Goal: Transaction & Acquisition: Purchase product/service

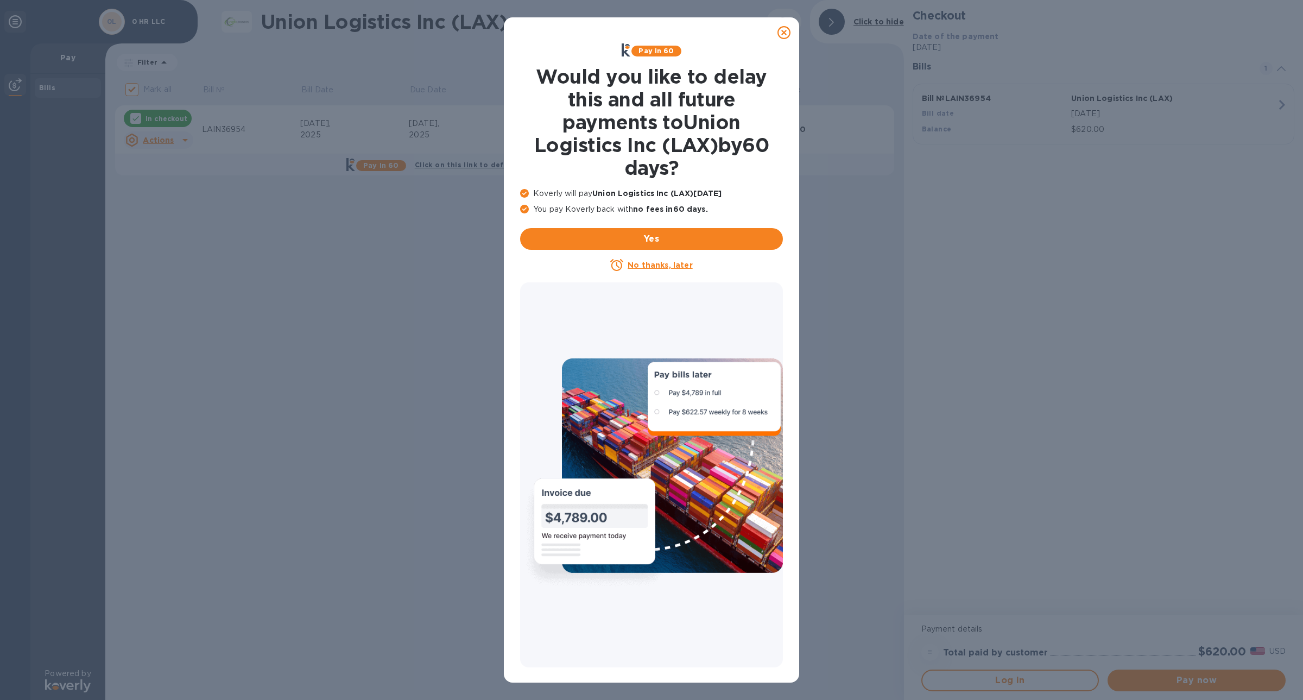
click at [785, 34] on icon at bounding box center [784, 32] width 13 height 13
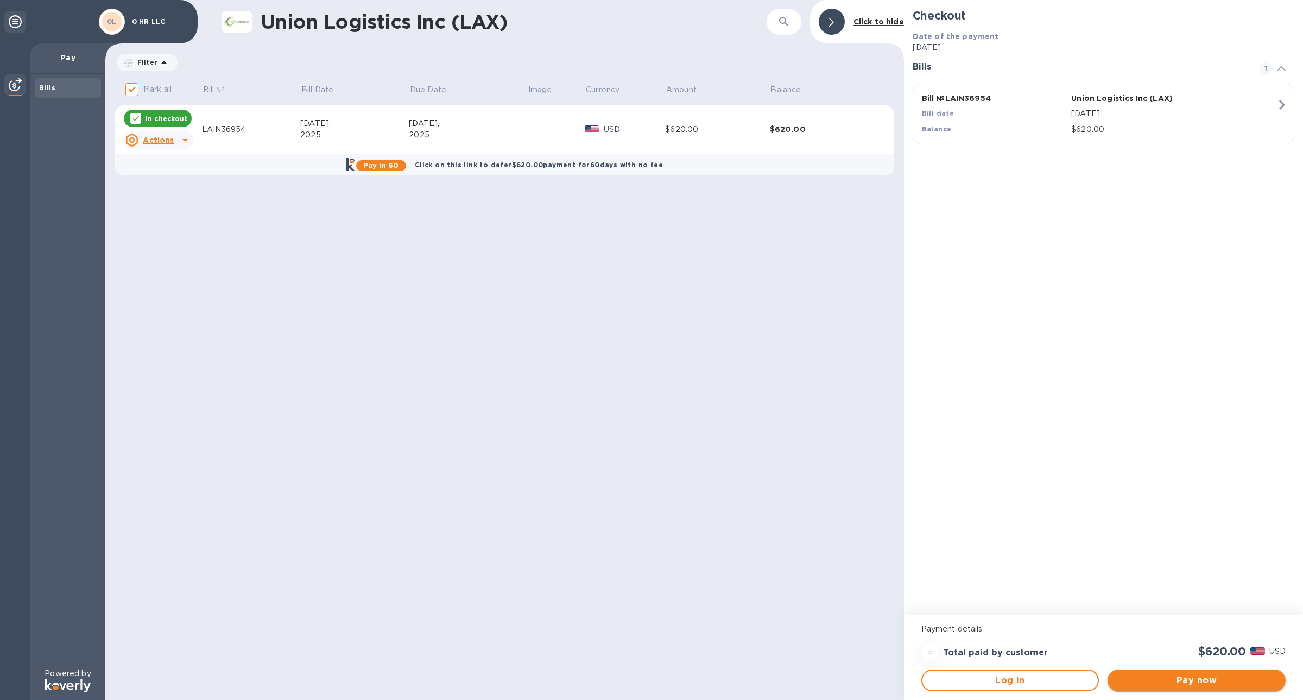
click at [1198, 677] on span "Pay now" at bounding box center [1197, 680] width 161 height 13
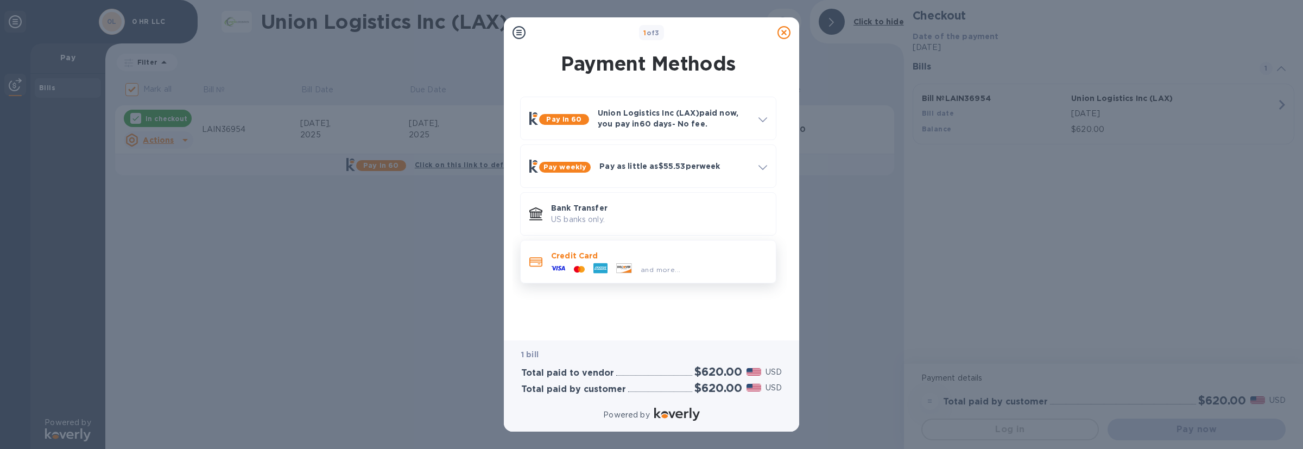
click at [700, 250] on p "Credit Card" at bounding box center [659, 255] width 216 height 11
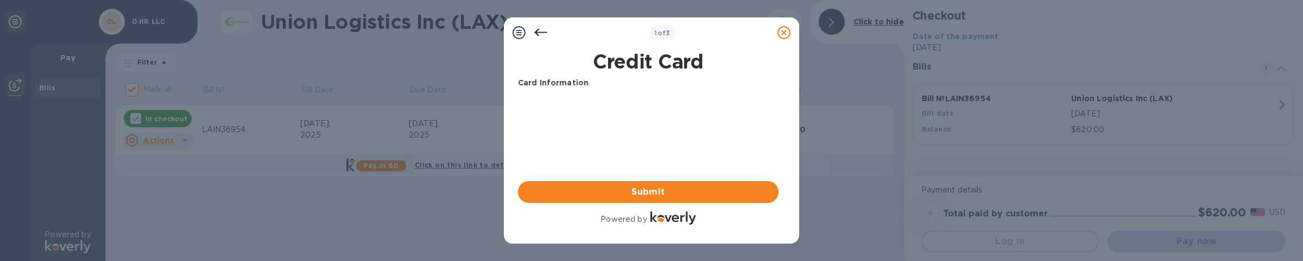
click at [536, 35] on icon at bounding box center [540, 32] width 13 height 13
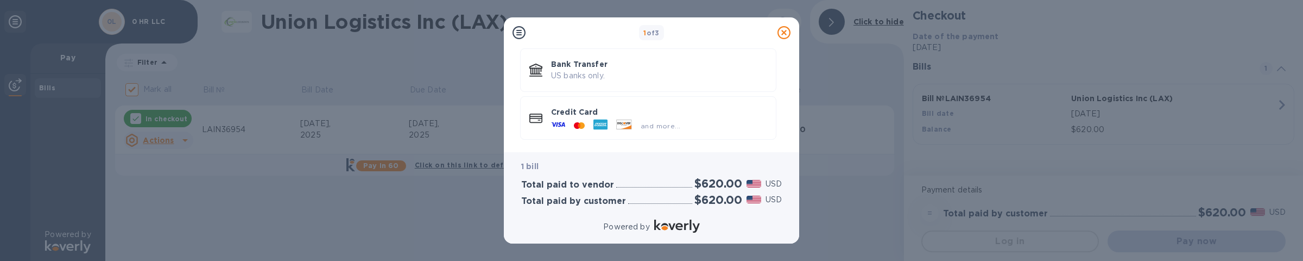
scroll to position [146, 0]
click at [638, 108] on p "Credit Card" at bounding box center [659, 107] width 216 height 11
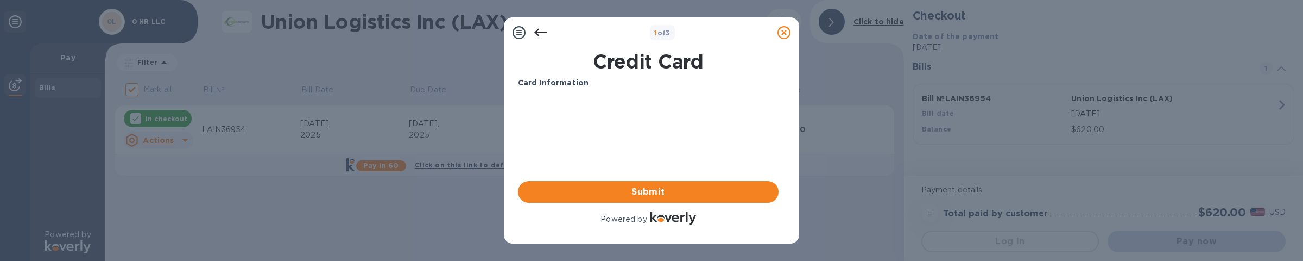
click at [546, 35] on icon at bounding box center [540, 32] width 13 height 13
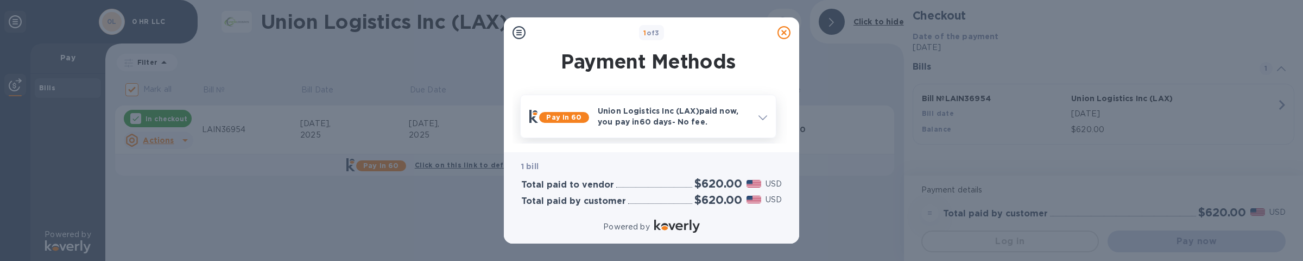
click at [596, 121] on div "Union Logistics Inc (LAX) paid now, you pay [DATE] - No fee." at bounding box center [674, 116] width 161 height 30
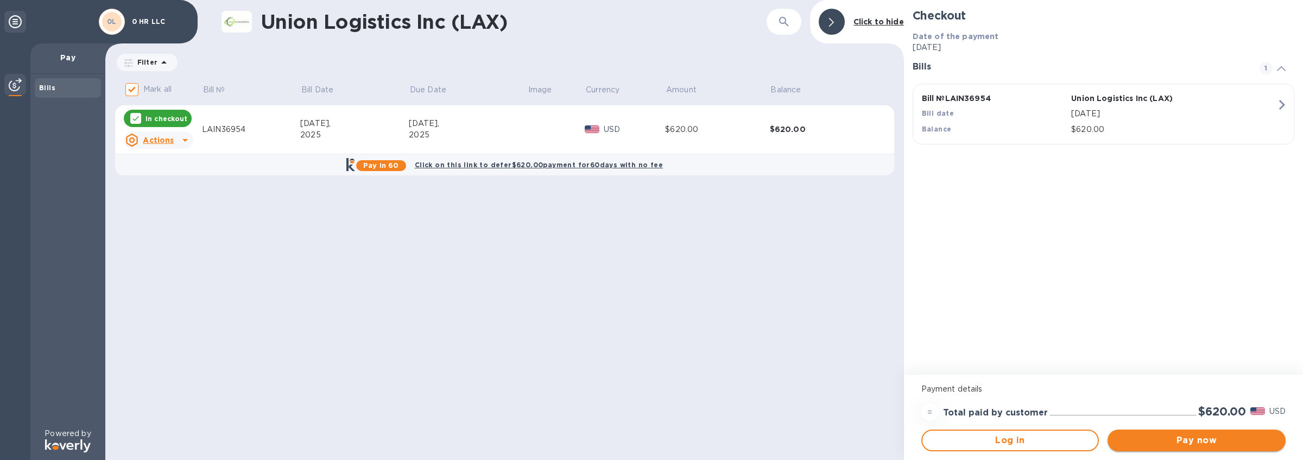
click at [1228, 443] on span "Pay now" at bounding box center [1197, 440] width 161 height 13
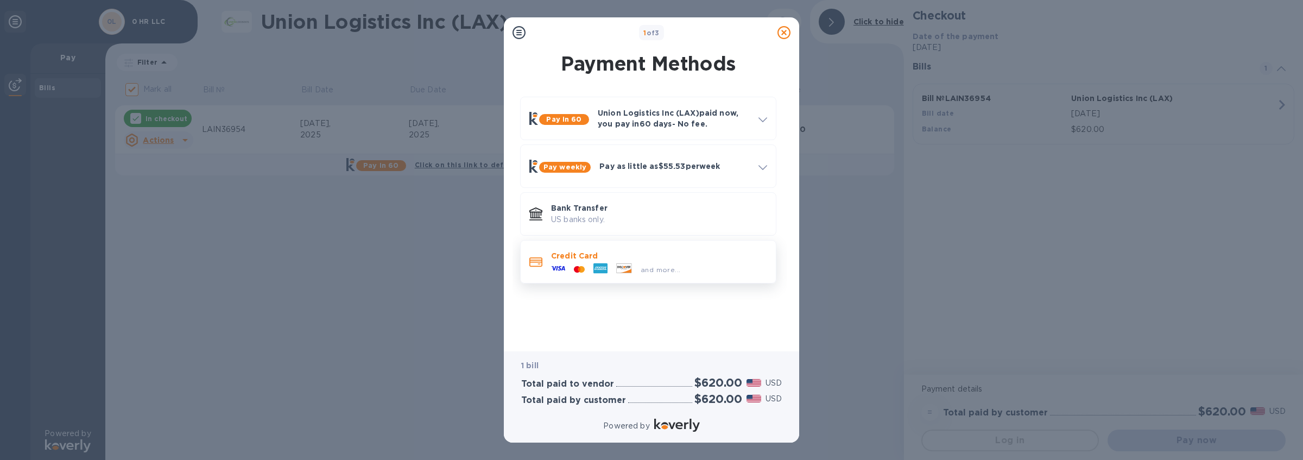
click at [595, 268] on icon at bounding box center [601, 268] width 14 height 10
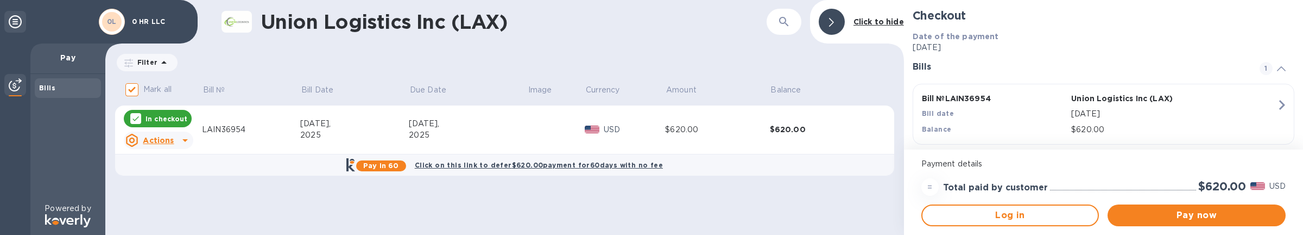
click at [155, 111] on div "In checkout" at bounding box center [158, 118] width 68 height 17
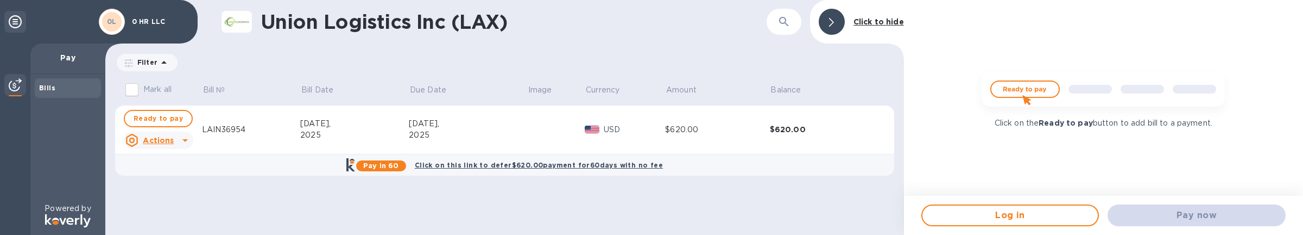
click at [155, 111] on button "Ready to pay" at bounding box center [158, 118] width 69 height 17
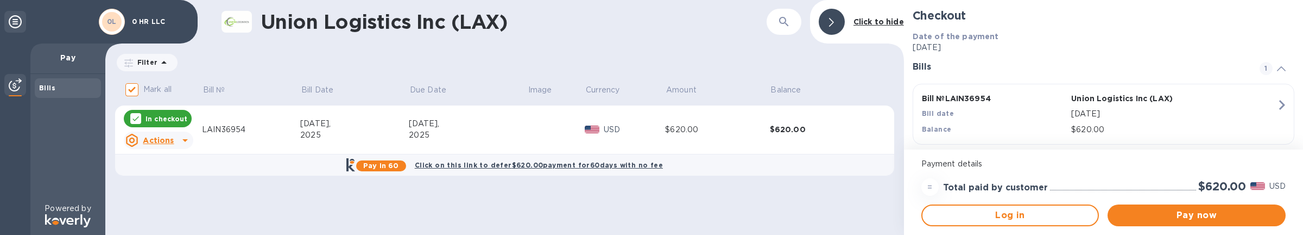
click at [166, 118] on p "In checkout" at bounding box center [167, 118] width 42 height 9
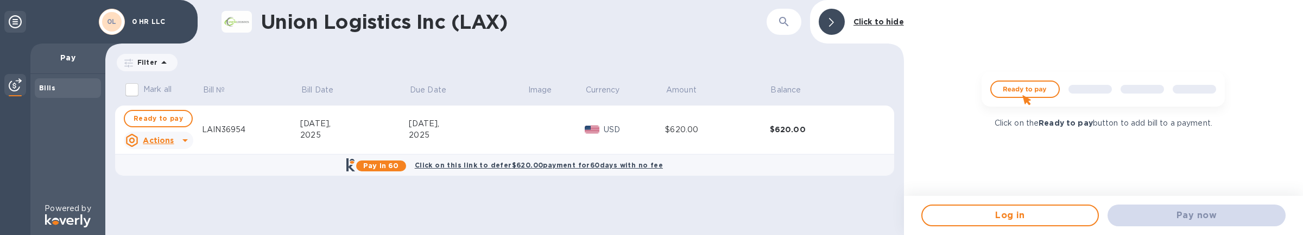
click at [166, 118] on span "Ready to pay" at bounding box center [158, 118] width 49 height 13
checkbox input "true"
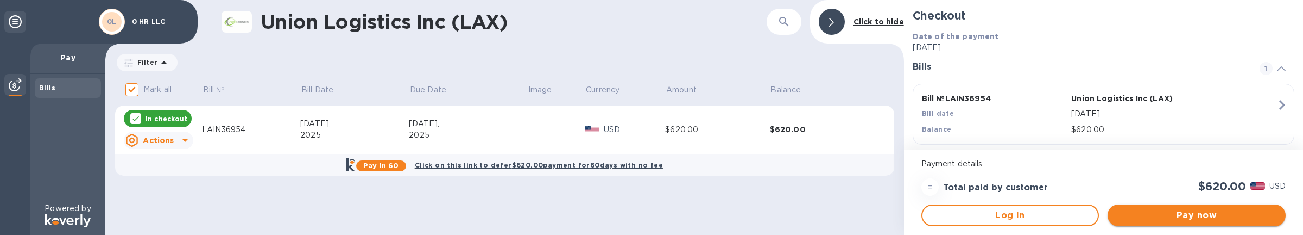
click at [1177, 215] on span "Pay now" at bounding box center [1197, 215] width 161 height 13
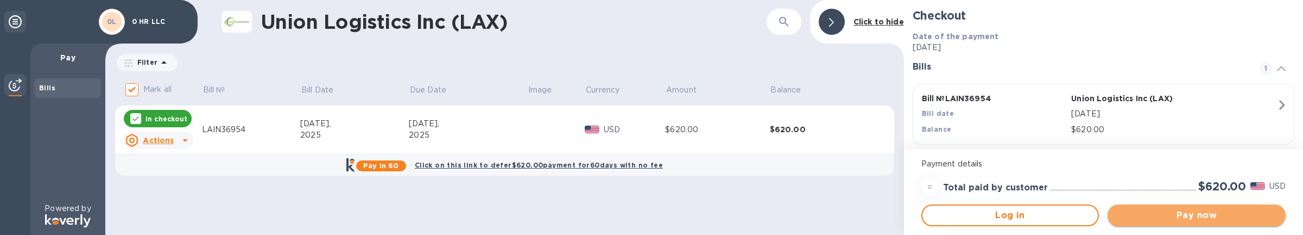
click at [1204, 221] on span "Pay now" at bounding box center [1197, 215] width 161 height 13
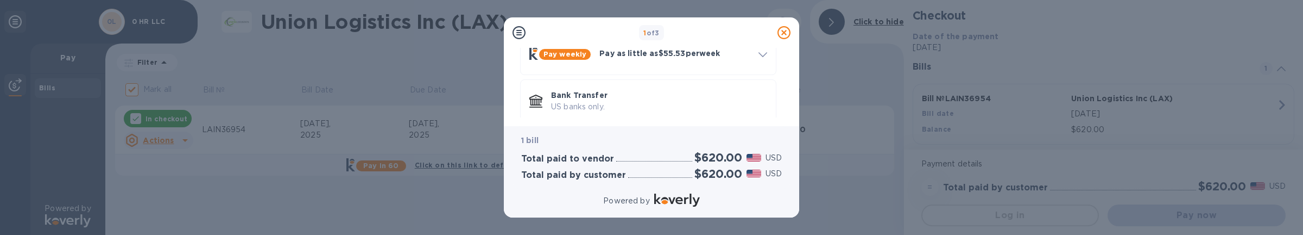
scroll to position [172, 0]
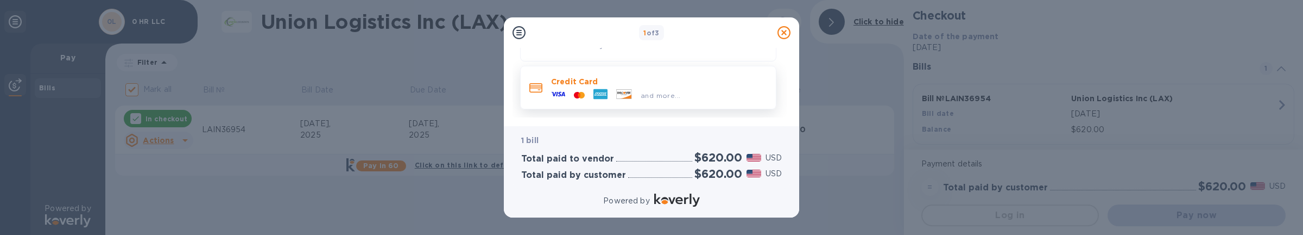
click at [708, 95] on div "and more..." at bounding box center [659, 93] width 216 height 12
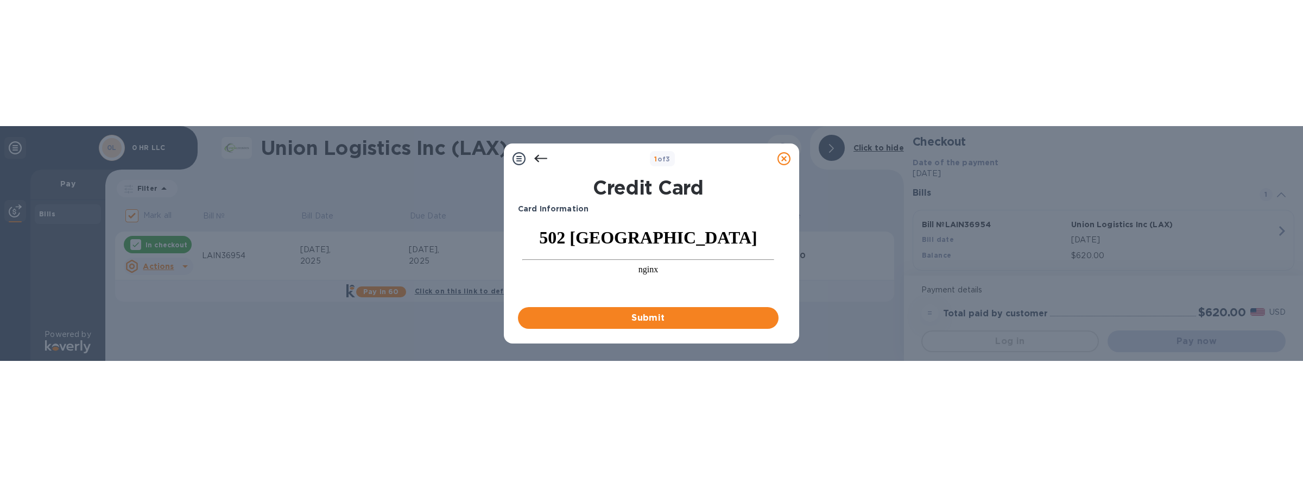
scroll to position [0, 0]
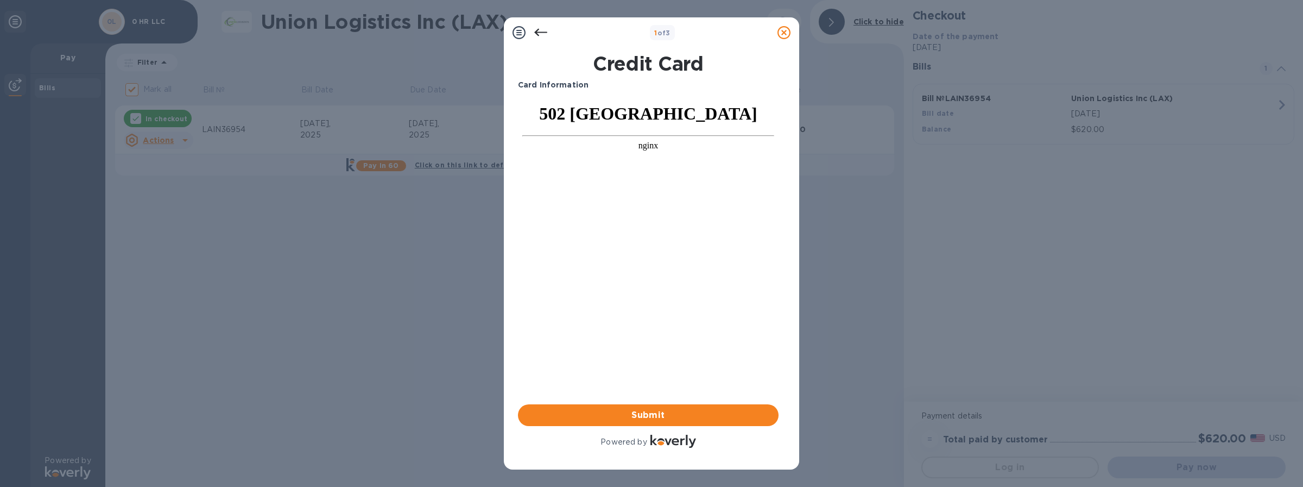
click at [538, 33] on icon at bounding box center [540, 33] width 13 height 8
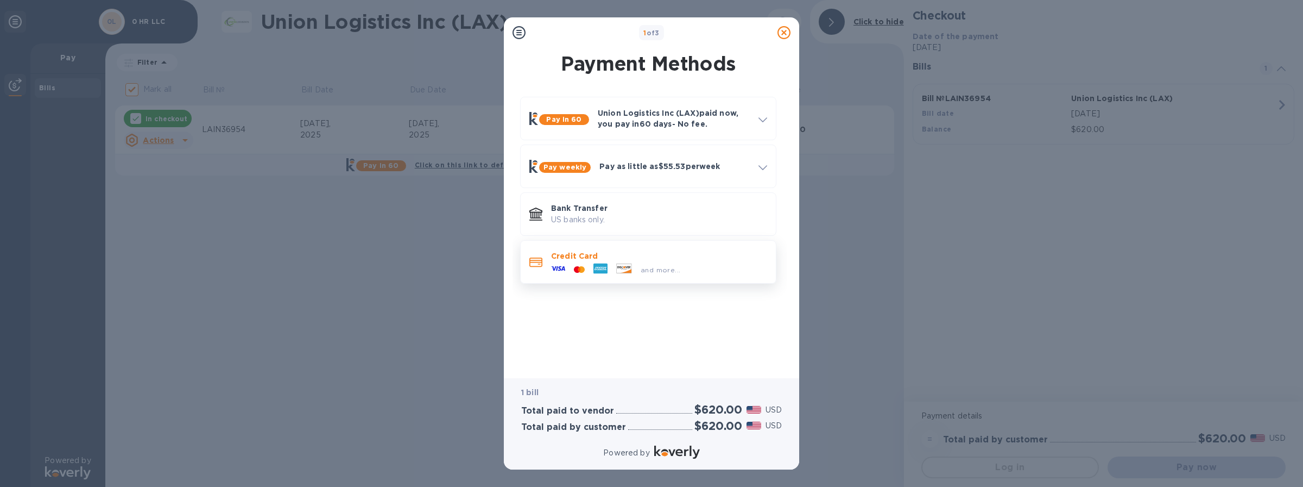
click at [666, 246] on div "Credit Card and more..." at bounding box center [659, 262] width 225 height 32
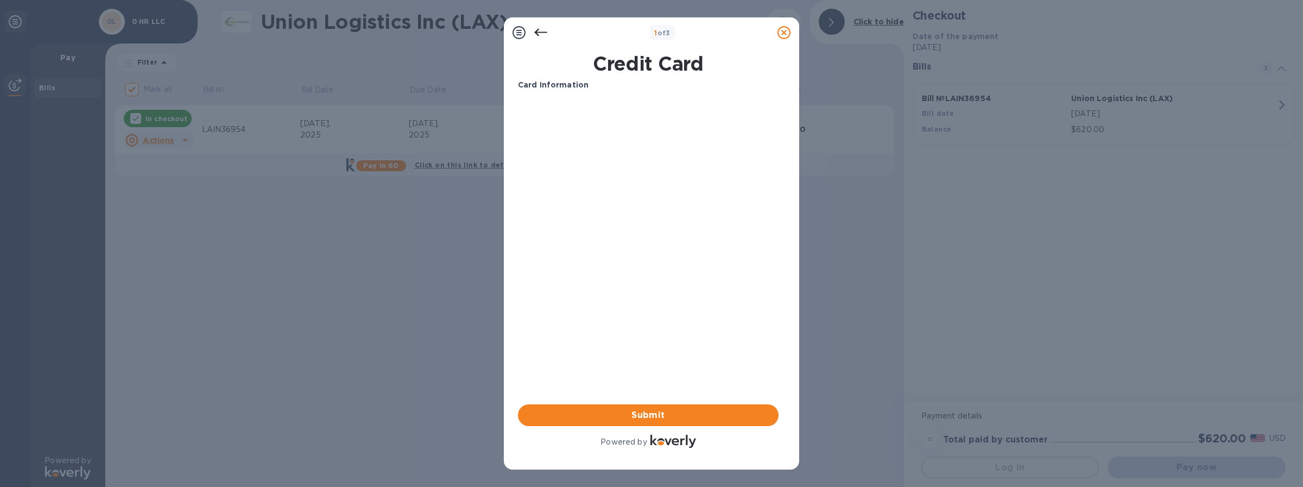
click at [532, 32] on div at bounding box center [541, 33] width 22 height 22
click at [537, 31] on icon at bounding box center [540, 32] width 13 height 13
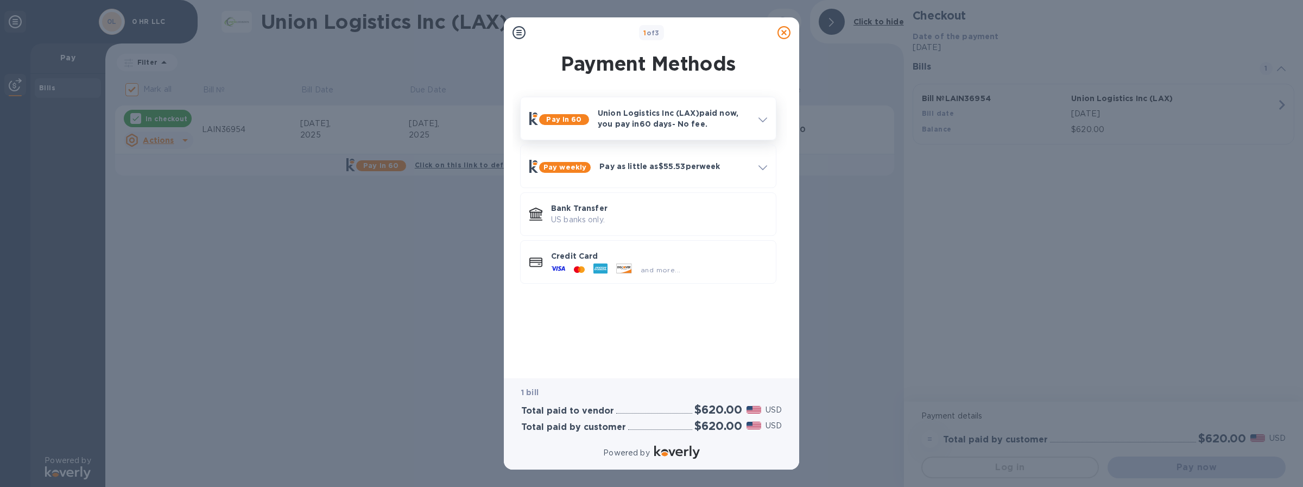
click at [579, 119] on b "Pay in 60" at bounding box center [563, 119] width 35 height 8
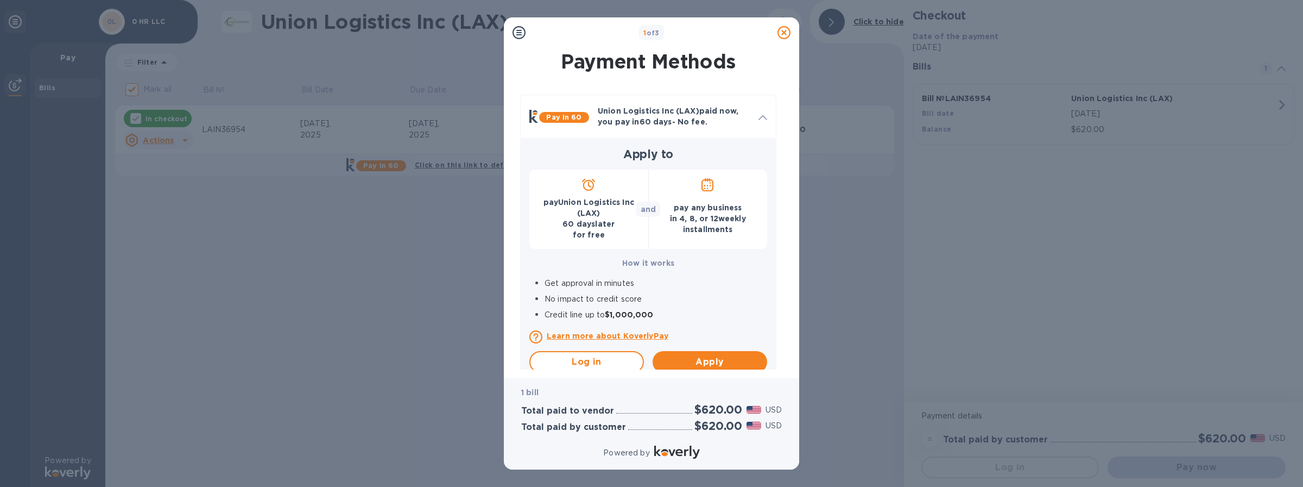
click at [523, 35] on icon at bounding box center [519, 32] width 13 height 13
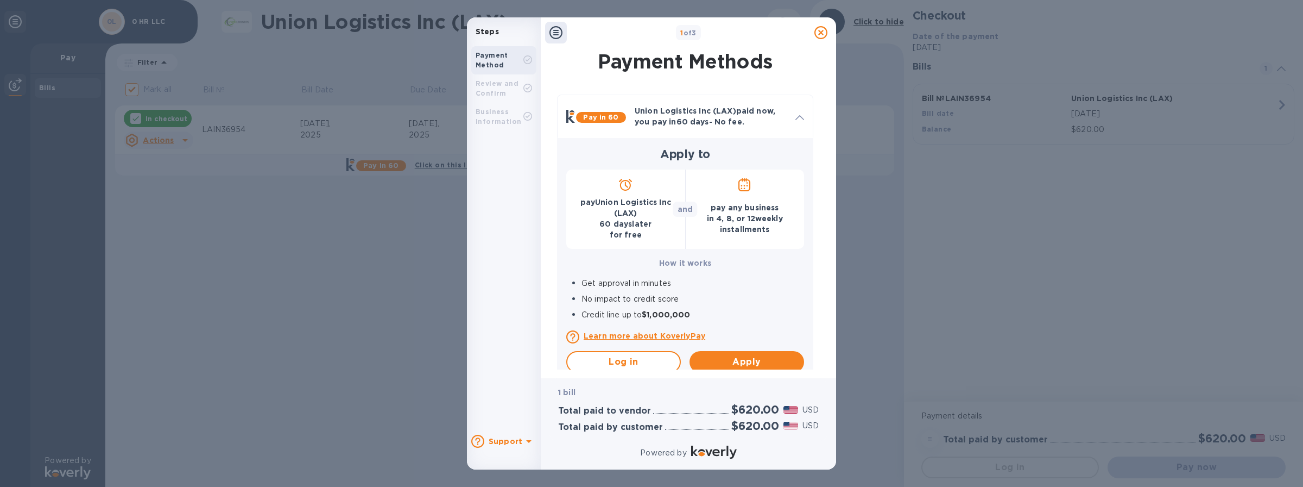
click at [511, 58] on div "Payment Method" at bounding box center [500, 61] width 48 height 20
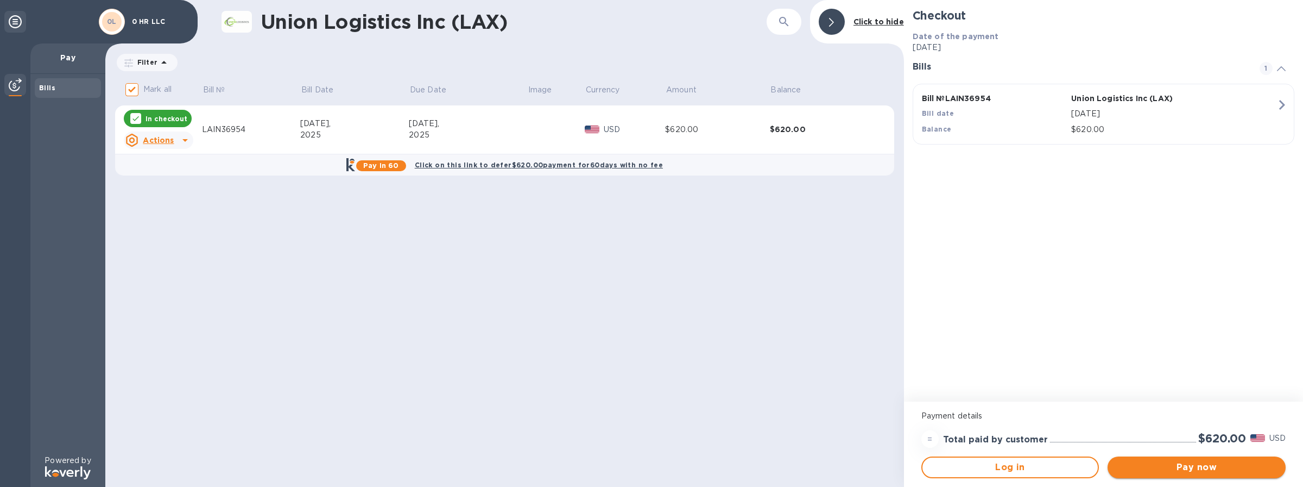
click at [1261, 467] on span "Pay now" at bounding box center [1197, 467] width 161 height 13
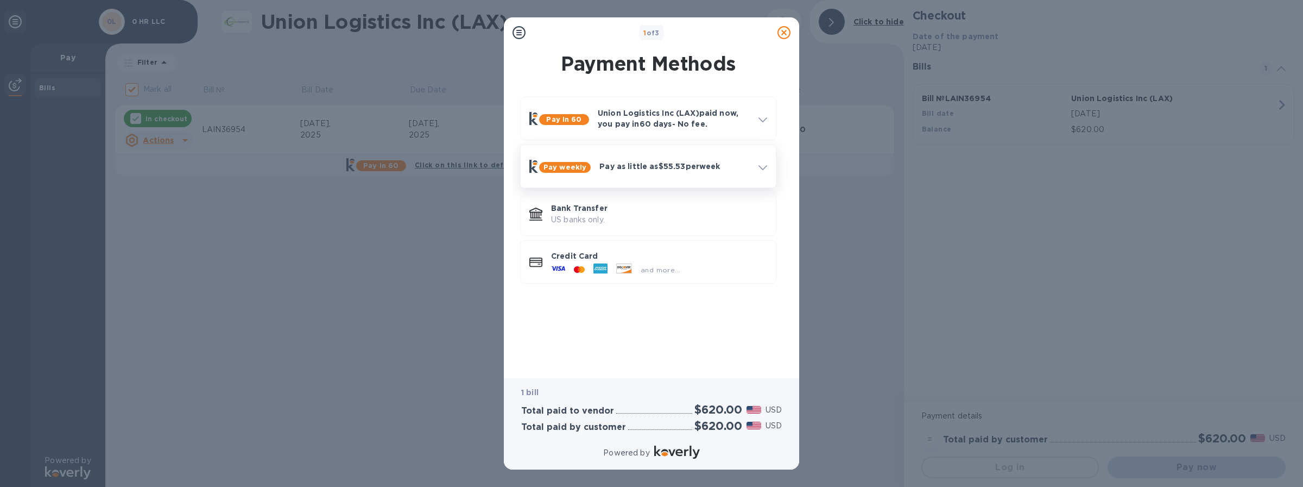
click at [577, 154] on div "Pay weekly Pay as little as $55.53 per week" at bounding box center [648, 166] width 247 height 34
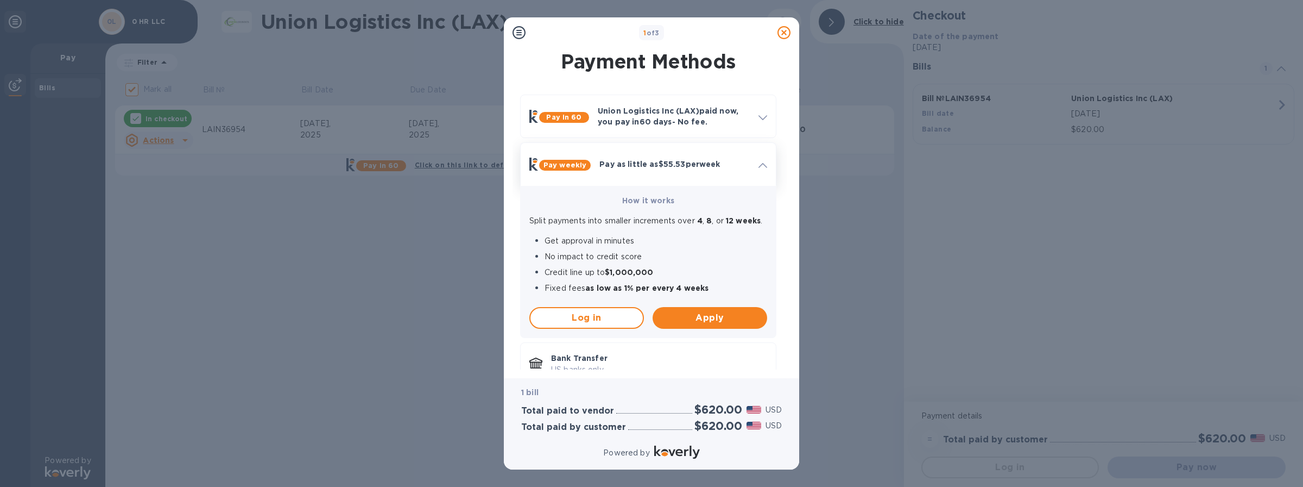
click at [577, 155] on div "Pay weekly" at bounding box center [560, 164] width 70 height 22
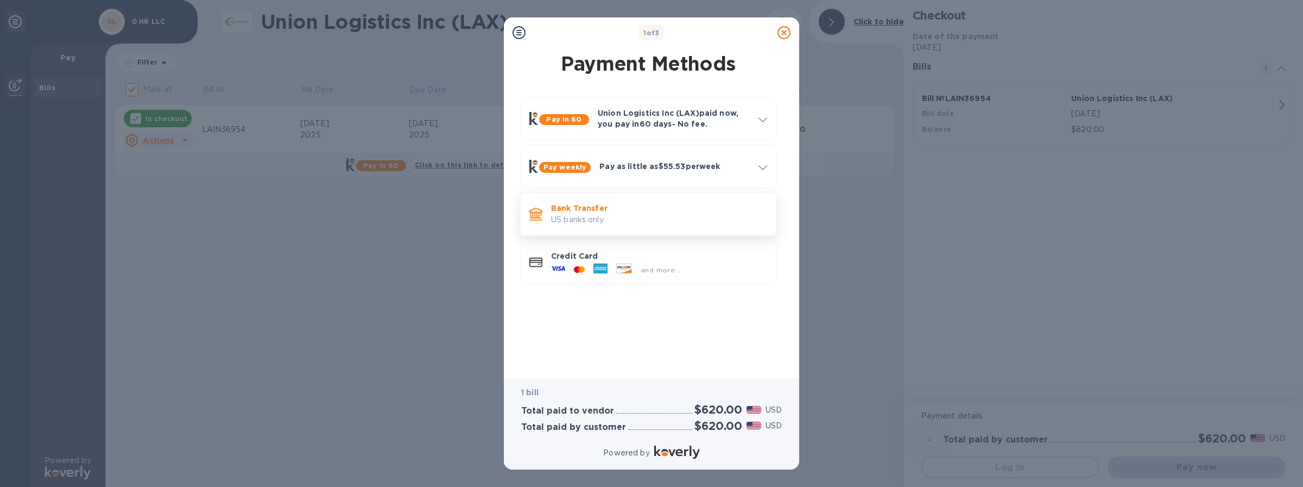
click at [577, 206] on p "Bank Transfer" at bounding box center [659, 208] width 216 height 11
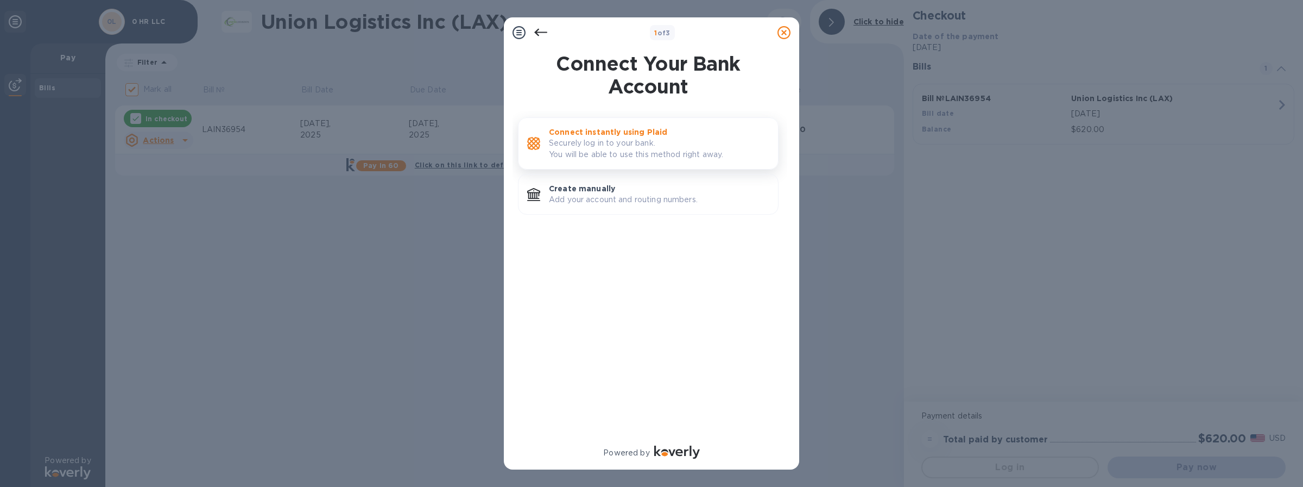
click at [618, 155] on p "Securely log in to your bank. You will be able to use this method right away." at bounding box center [659, 148] width 221 height 23
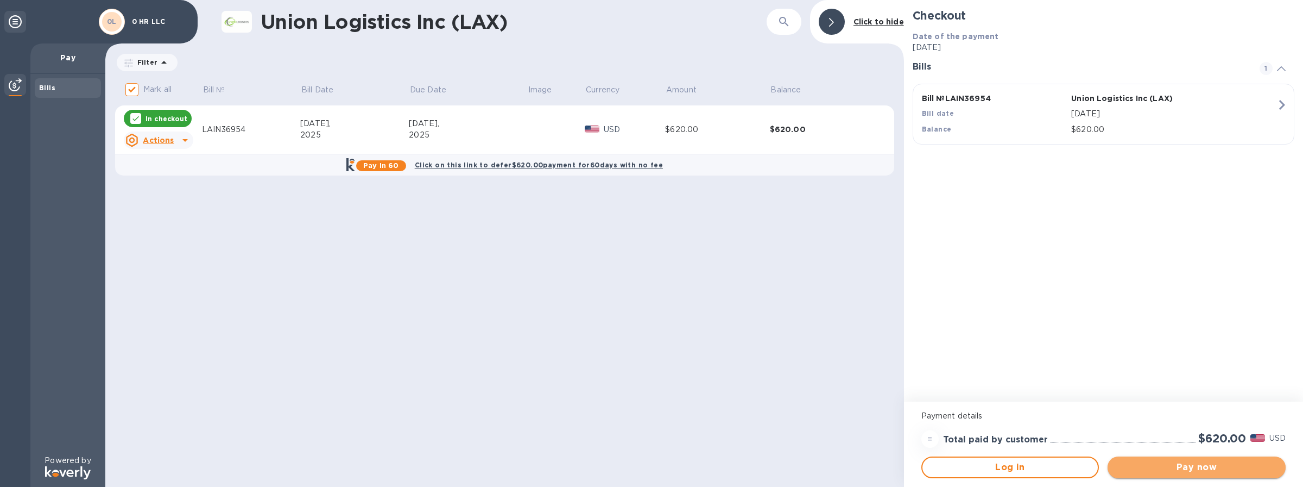
click at [1161, 461] on span "Pay now" at bounding box center [1197, 467] width 161 height 13
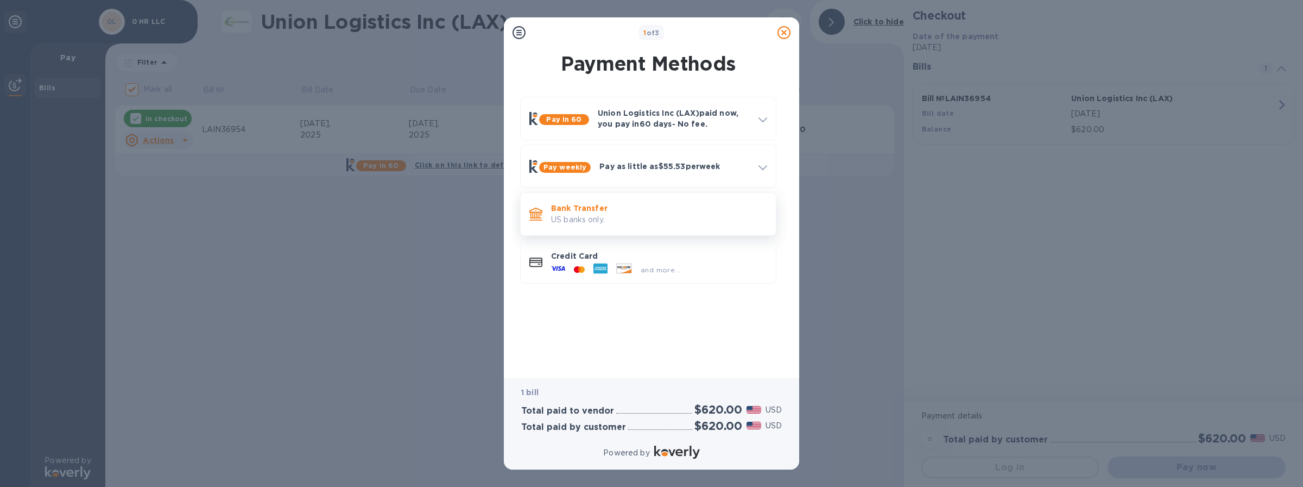
click at [579, 235] on div "Bank Transfer US banks only." at bounding box center [648, 213] width 256 height 43
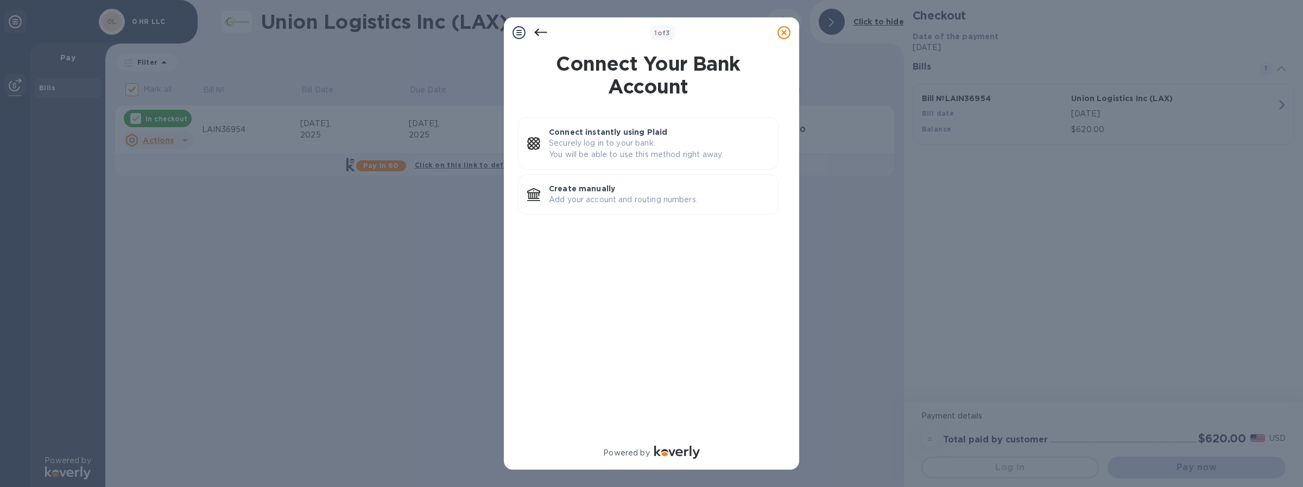
click at [545, 29] on icon at bounding box center [540, 32] width 13 height 13
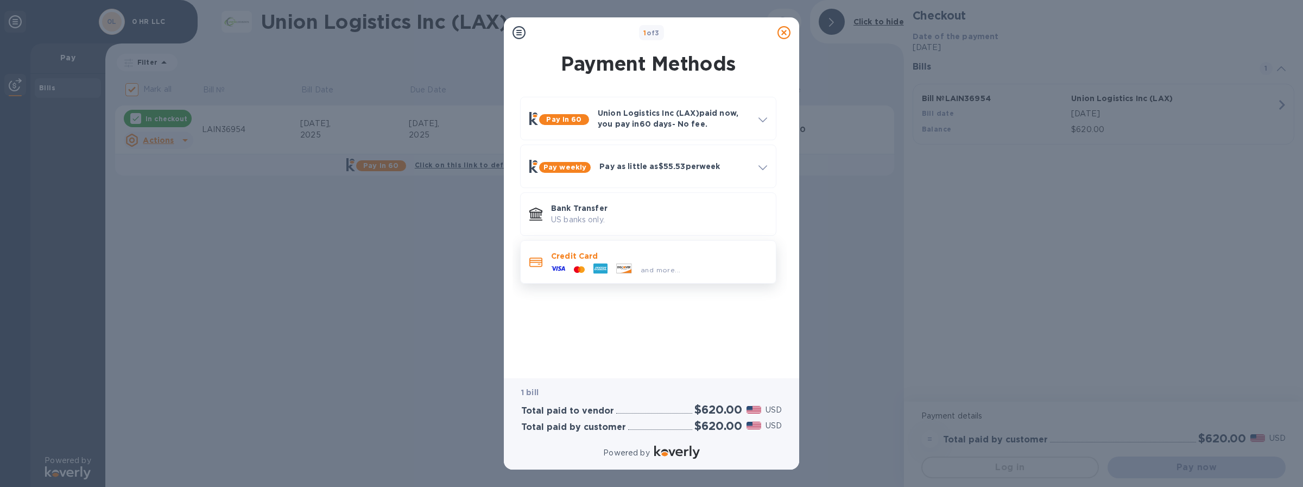
click at [596, 266] on icon at bounding box center [601, 268] width 14 height 10
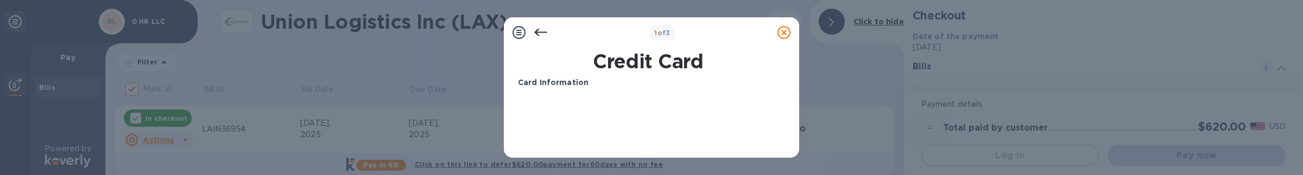
click at [537, 28] on icon at bounding box center [540, 32] width 13 height 13
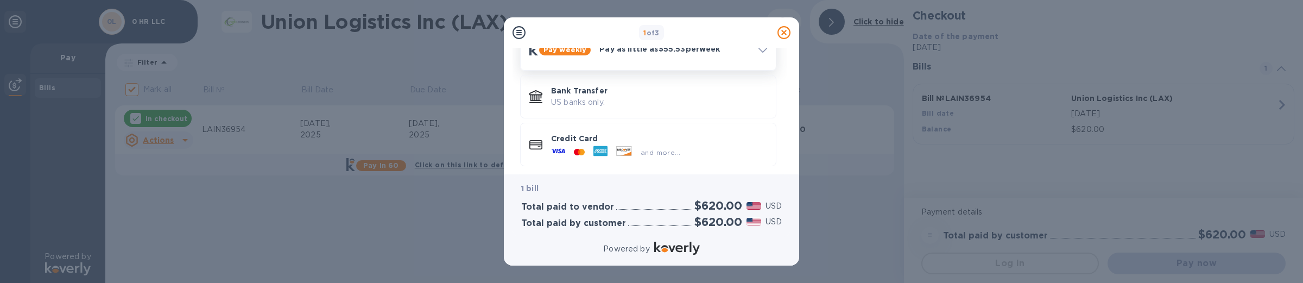
scroll to position [124, 0]
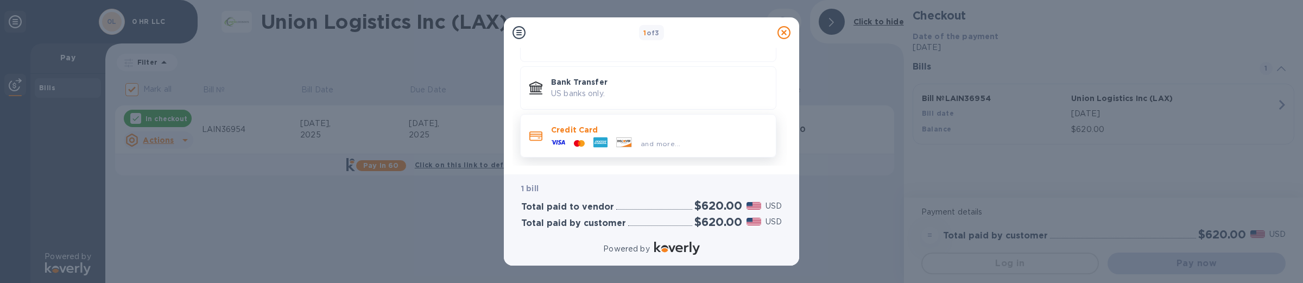
click at [648, 145] on span "and more..." at bounding box center [661, 144] width 40 height 8
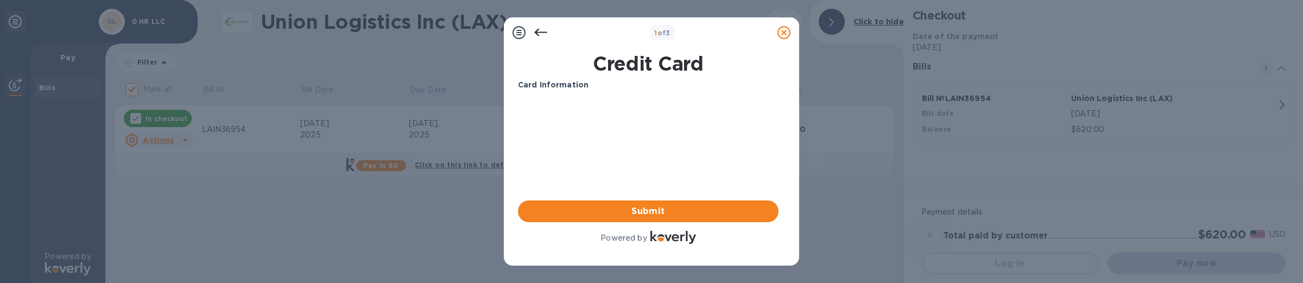
click at [544, 32] on icon at bounding box center [540, 33] width 13 height 8
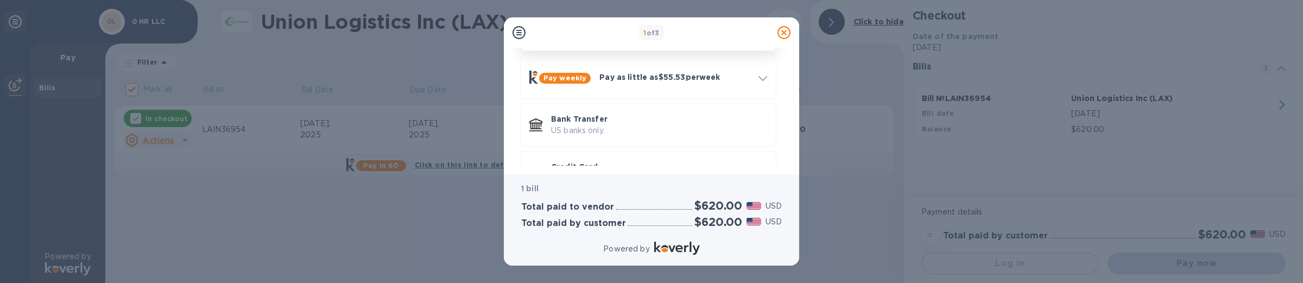
scroll to position [124, 0]
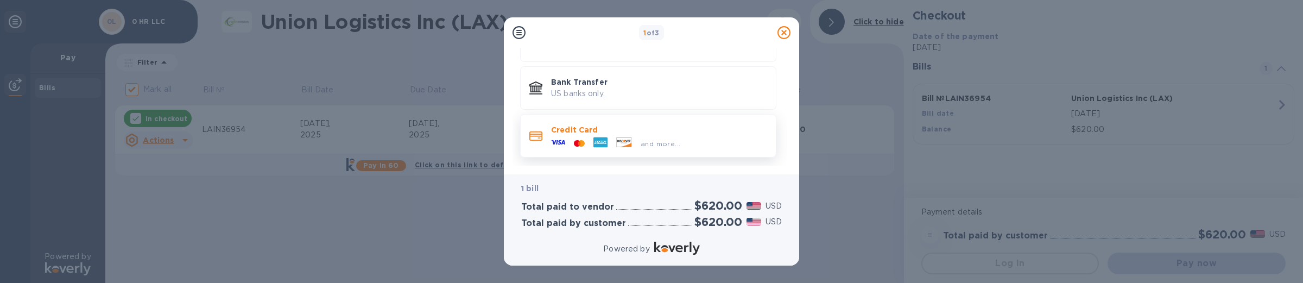
click at [580, 130] on p "Credit Card" at bounding box center [659, 129] width 216 height 11
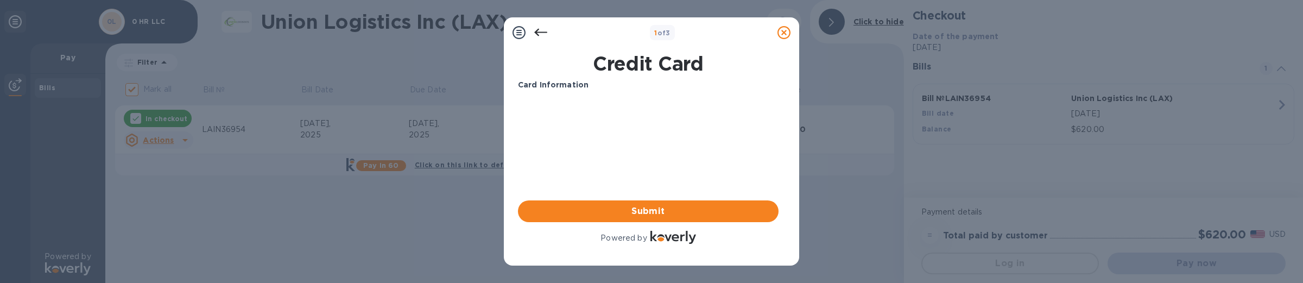
scroll to position [0, 0]
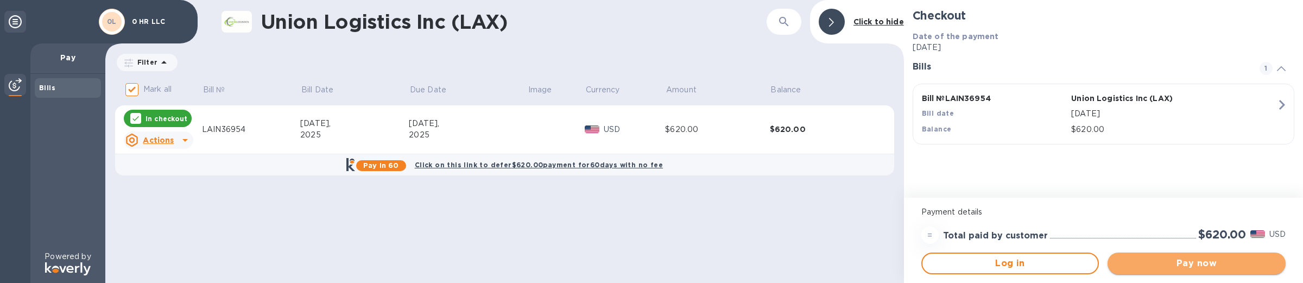
click at [1191, 260] on span "Pay now" at bounding box center [1197, 263] width 161 height 13
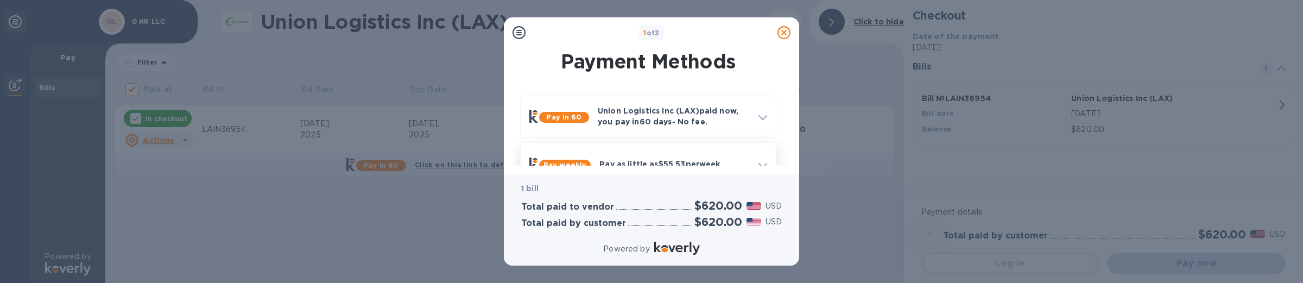
scroll to position [124, 0]
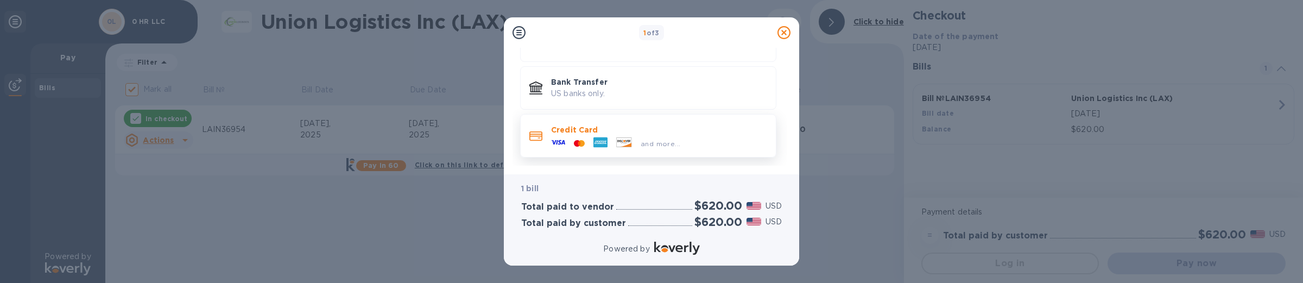
click at [619, 131] on p "Credit Card" at bounding box center [659, 129] width 216 height 11
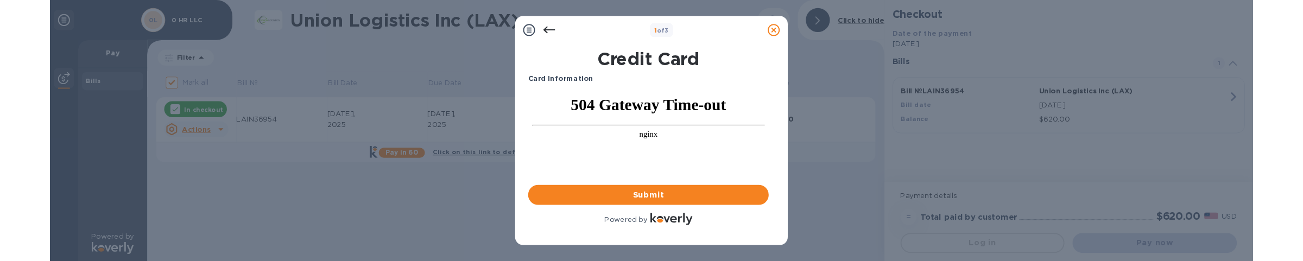
scroll to position [0, 0]
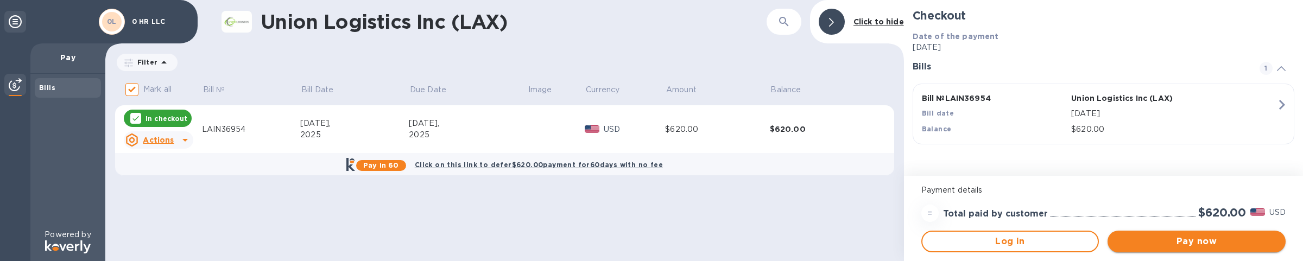
click at [1160, 235] on span "Pay now" at bounding box center [1197, 241] width 161 height 13
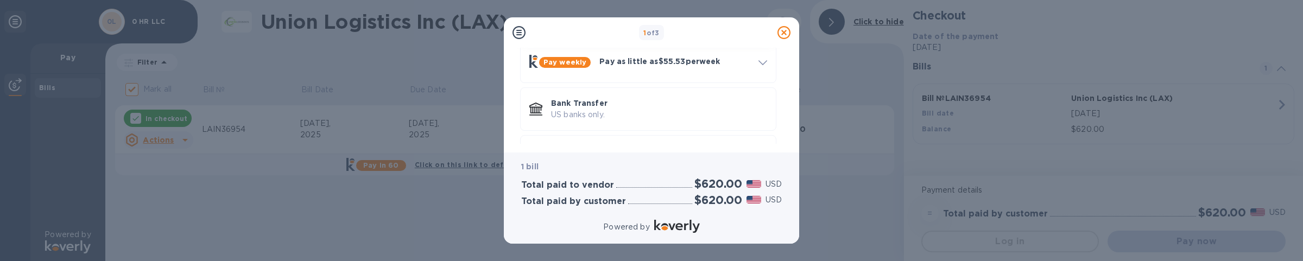
scroll to position [146, 0]
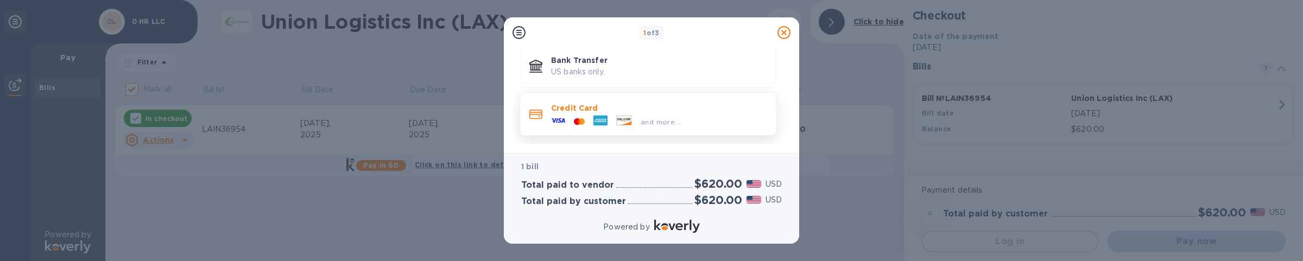
click at [627, 117] on icon at bounding box center [624, 120] width 15 height 9
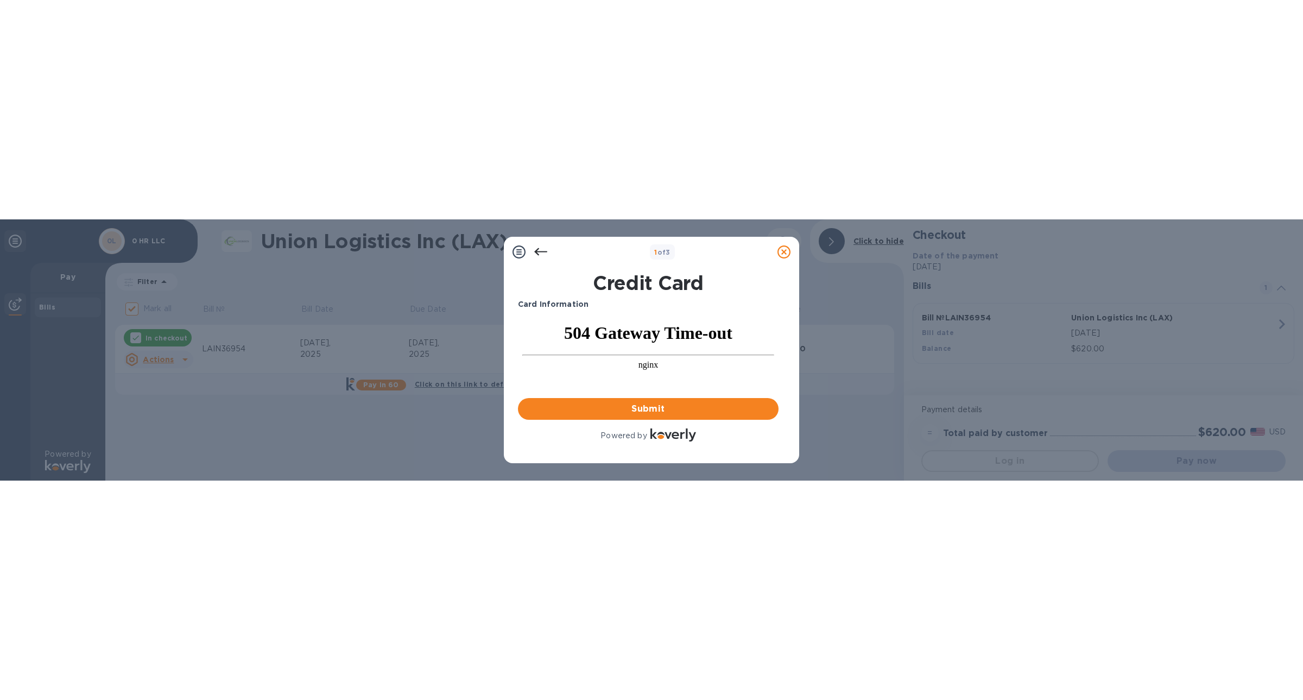
scroll to position [0, 0]
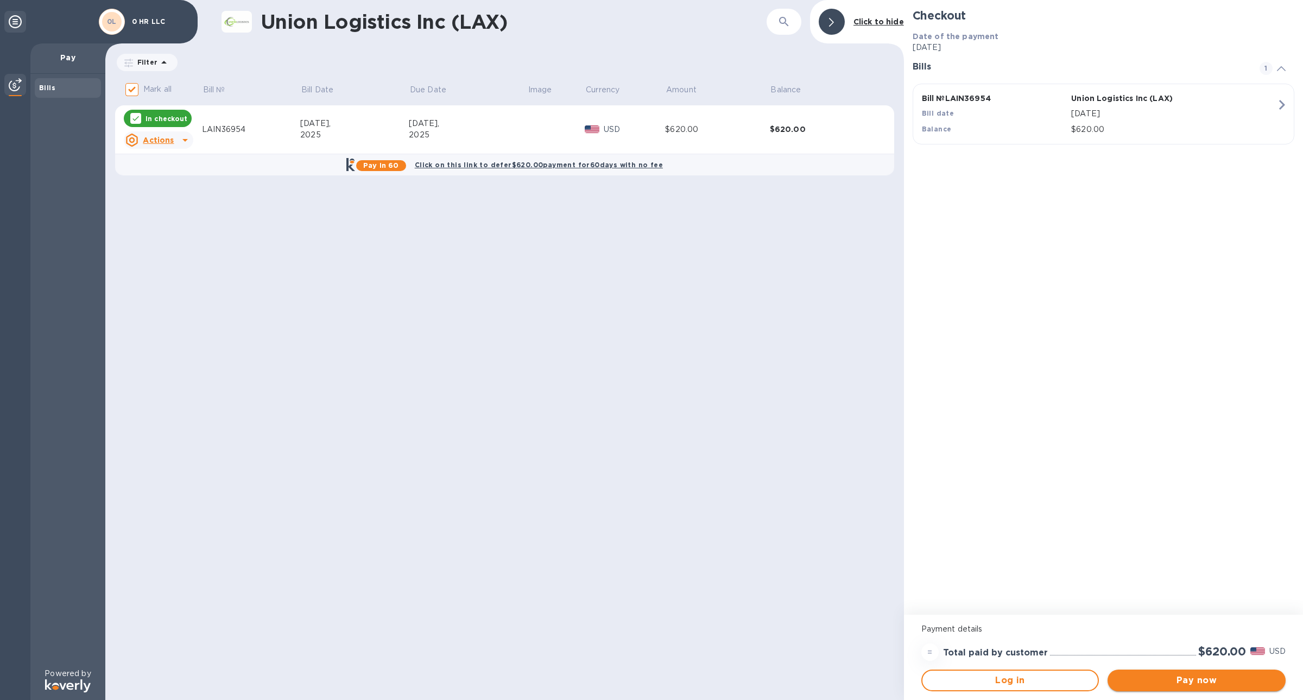
click at [1214, 685] on span "Pay now" at bounding box center [1197, 680] width 161 height 13
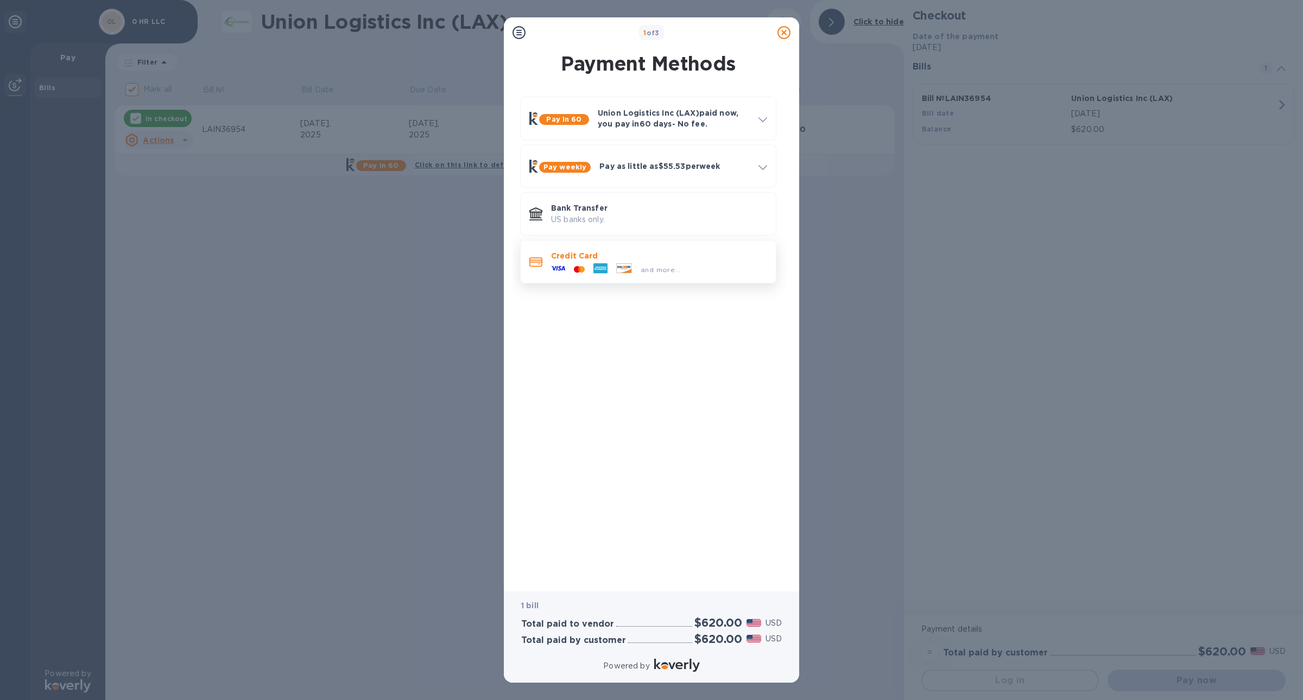
click at [659, 255] on p "Credit Card" at bounding box center [659, 255] width 216 height 11
